Goal: Task Accomplishment & Management: Manage account settings

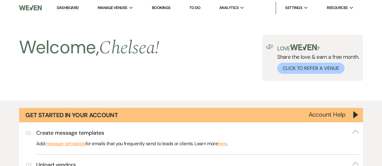
select select "6"
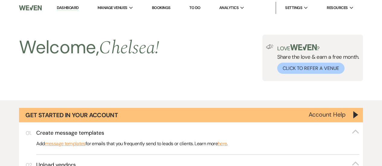
select select "6"
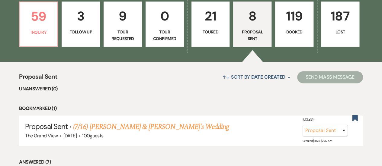
scroll to position [424, 0]
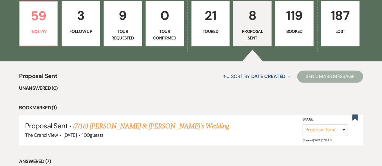
click at [289, 26] on p "119" at bounding box center [294, 15] width 30 height 20
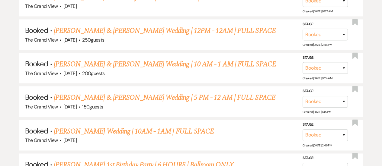
scroll to position [1541, 0]
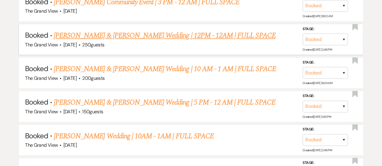
click at [157, 39] on link "[PERSON_NAME] & [PERSON_NAME] Wedding | 12PM - 12AM | FULL SPACE" at bounding box center [165, 35] width 222 height 11
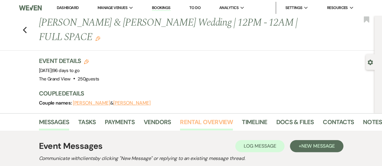
click at [197, 117] on link "Rental Overview" at bounding box center [206, 123] width 53 height 13
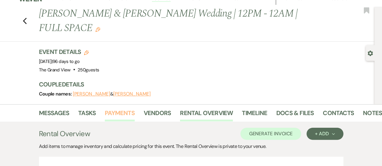
click at [124, 108] on link "Payments" at bounding box center [120, 114] width 30 height 13
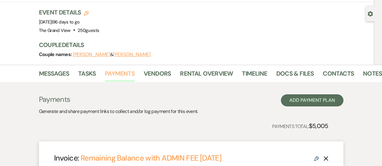
scroll to position [48, 0]
click at [296, 69] on link "Docs & Files" at bounding box center [294, 75] width 37 height 13
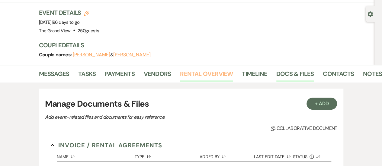
click at [217, 69] on link "Rental Overview" at bounding box center [206, 75] width 53 height 13
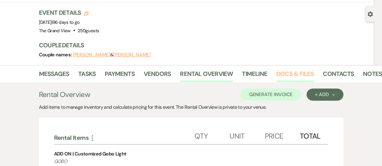
click at [301, 69] on link "Docs & Files" at bounding box center [294, 75] width 37 height 13
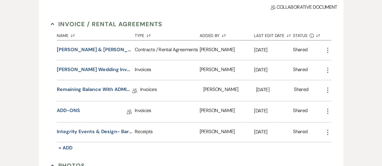
scroll to position [170, 0]
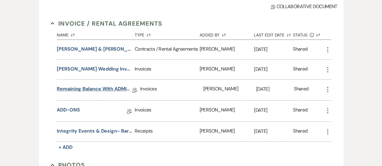
click at [107, 85] on link "Remaining Balance with ADMIN FEE [DATE]" at bounding box center [94, 89] width 75 height 9
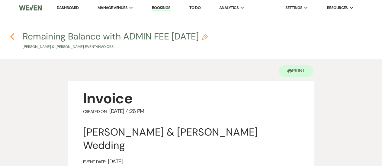
click at [12, 38] on use "button" at bounding box center [12, 36] width 4 height 7
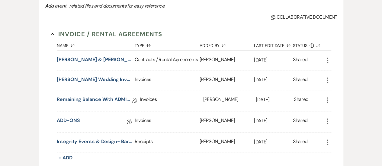
scroll to position [156, 0]
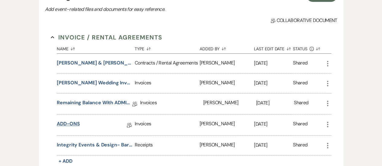
click at [76, 120] on link "ADD-ONS" at bounding box center [68, 124] width 23 height 9
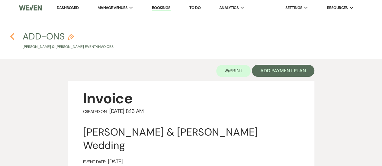
click at [12, 36] on icon "Previous" at bounding box center [12, 36] width 5 height 7
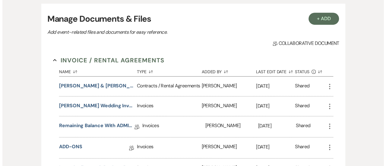
scroll to position [133, 0]
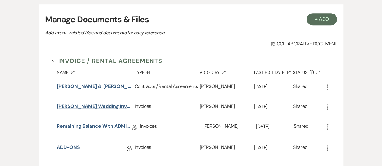
click at [118, 103] on button "[PERSON_NAME] Wedding Invoice [DATE]" at bounding box center [94, 106] width 75 height 7
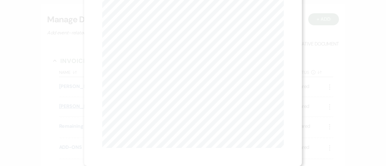
scroll to position [0, 0]
click at [160, 20] on button "Next Next" at bounding box center [162, 22] width 16 height 5
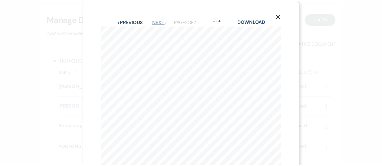
scroll to position [1, 0]
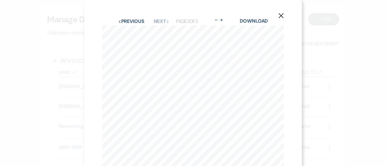
click at [280, 15] on icon "X" at bounding box center [280, 15] width 5 height 5
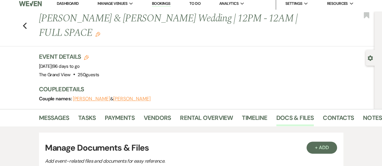
scroll to position [0, 0]
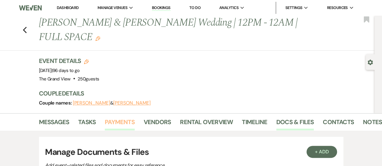
click at [114, 117] on link "Payments" at bounding box center [120, 123] width 30 height 13
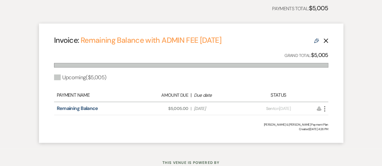
scroll to position [166, 0]
click at [314, 39] on use at bounding box center [316, 41] width 5 height 5
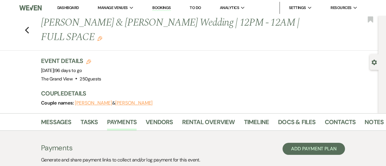
select select "19935"
select select "2"
select select "percentage"
select select "client"
select select "months"
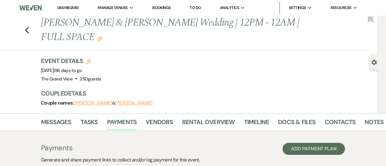
select select "client"
select select "weeks"
select select "client"
select select "days"
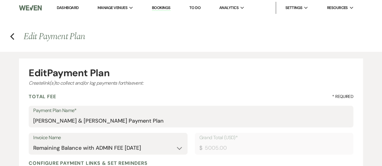
scroll to position [25, 0]
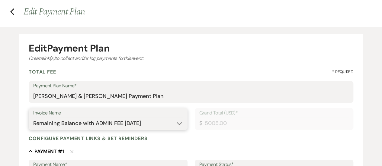
click at [157, 120] on select "N/A Remaining Balance with ADMIN FEE [DATE] ADD-ONS" at bounding box center [107, 124] width 149 height 12
select select
click at [33, 118] on select "N/A Remaining Balance with ADMIN FEE [DATE] ADD-ONS" at bounding box center [107, 124] width 149 height 12
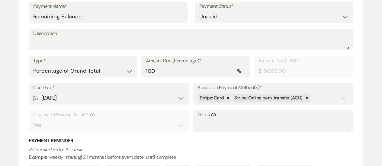
scroll to position [183, 0]
click at [230, 95] on div at bounding box center [227, 98] width 7 height 9
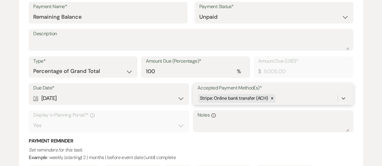
click at [276, 101] on div "Due Date* Calendar [DATE] Expand Accepted Payment Method(s)* option [object Obj…" at bounding box center [191, 110] width 324 height 55
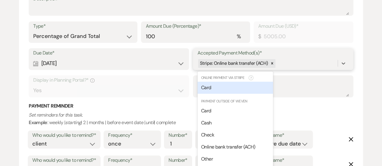
scroll to position [223, 0]
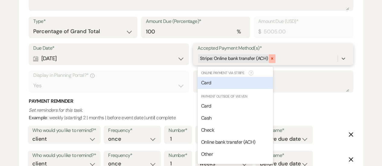
click at [273, 58] on div at bounding box center [271, 58] width 7 height 9
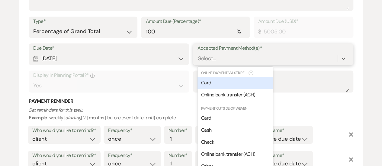
click at [273, 58] on div "Select..." at bounding box center [267, 58] width 140 height 11
click at [273, 58] on div "Due Date* Calendar [DATE] Expand Accepted Payment Method(s)* option [object Obj…" at bounding box center [191, 70] width 324 height 55
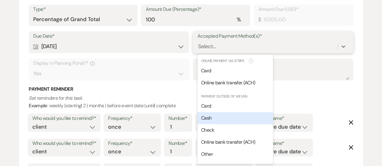
click at [217, 117] on div "Cash" at bounding box center [234, 118] width 75 height 12
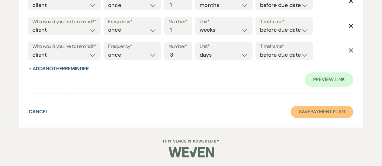
click at [301, 110] on button "Save Payment Plan" at bounding box center [321, 112] width 63 height 12
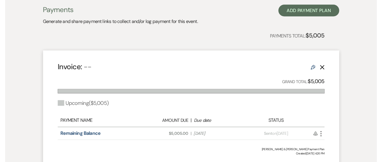
scroll to position [135, 0]
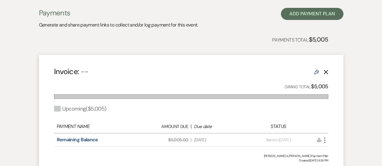
click at [325, 137] on icon "More" at bounding box center [324, 140] width 7 height 7
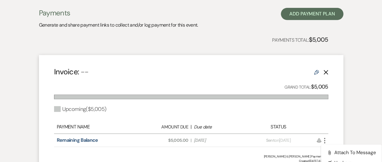
scroll to position [178, 0]
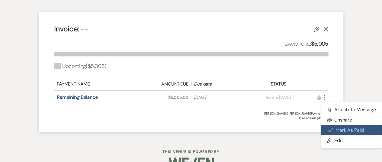
click at [347, 125] on button "Check [PERSON_NAME] [PERSON_NAME] as Paid" at bounding box center [351, 130] width 61 height 10
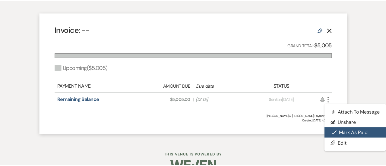
scroll to position [173, 0]
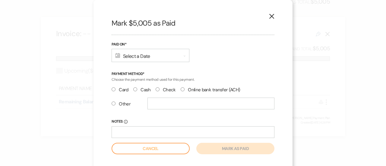
click at [131, 55] on div "Calendar Select a Date Expand" at bounding box center [151, 55] width 78 height 13
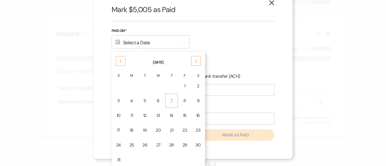
scroll to position [13, 0]
click at [117, 131] on div "17" at bounding box center [118, 131] width 5 height 6
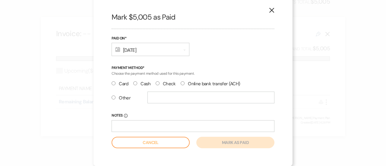
click at [136, 82] on label "Cash" at bounding box center [141, 84] width 17 height 8
click at [136, 82] on input "Cash" at bounding box center [135, 83] width 4 height 4
radio input "true"
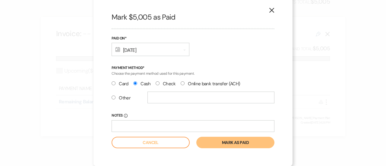
click at [227, 140] on button "Mark as paid" at bounding box center [235, 142] width 78 height 11
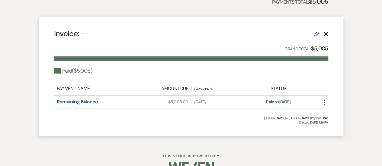
click at [326, 99] on icon "More" at bounding box center [324, 102] width 7 height 7
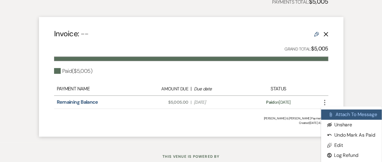
click at [342, 109] on button "Attach File Attach to Message" at bounding box center [351, 114] width 61 height 10
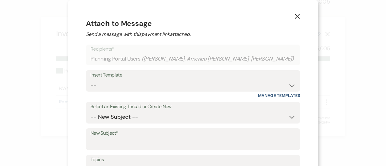
scroll to position [63, 0]
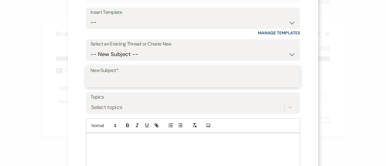
click at [140, 81] on input "New Subject*" at bounding box center [192, 81] width 205 height 12
type input "Receipt"
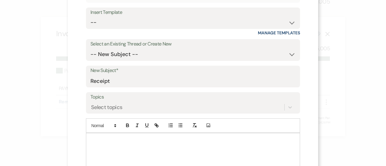
click at [131, 141] on p at bounding box center [193, 140] width 204 height 7
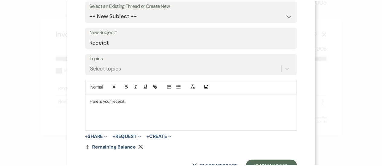
scroll to position [101, 0]
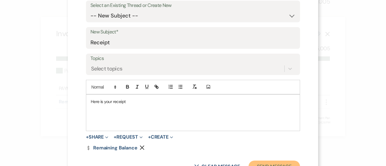
click at [249, 162] on button "Send Message" at bounding box center [275, 167] width 52 height 12
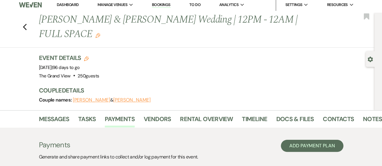
scroll to position [1, 0]
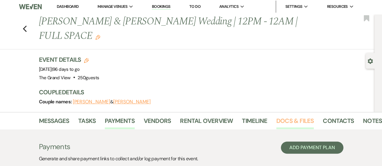
click at [292, 116] on link "Docs & Files" at bounding box center [294, 122] width 37 height 13
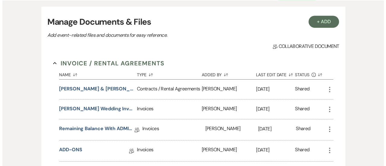
scroll to position [131, 0]
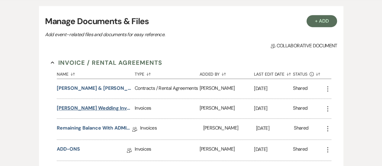
click at [113, 105] on button "[PERSON_NAME] Wedding Invoice [DATE]" at bounding box center [94, 108] width 75 height 7
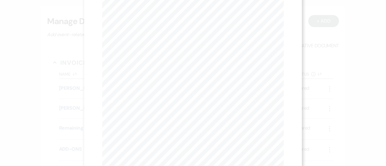
scroll to position [48, 0]
